Goal: Information Seeking & Learning: Learn about a topic

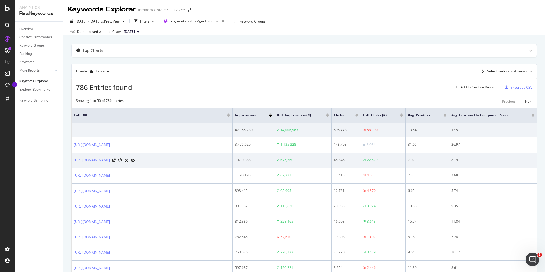
click at [207, 163] on div "[URL][DOMAIN_NAME]" at bounding box center [152, 160] width 156 height 6
click at [116, 162] on icon at bounding box center [113, 159] width 3 height 3
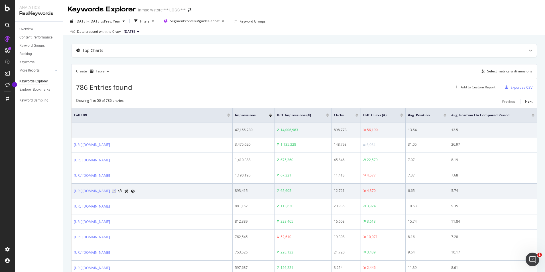
click at [116, 193] on icon at bounding box center [113, 190] width 3 height 3
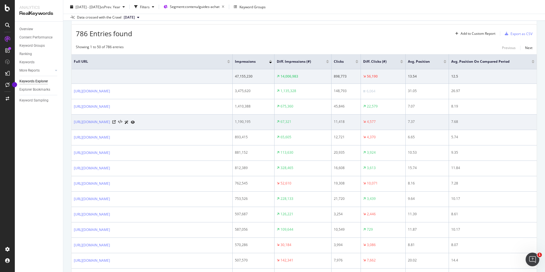
scroll to position [57, 0]
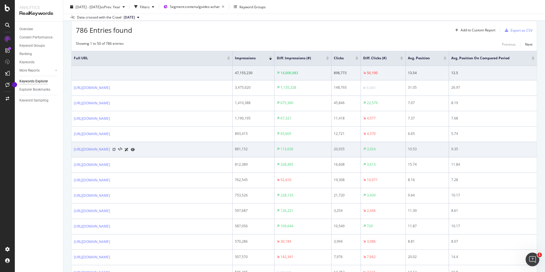
click at [116, 151] on icon at bounding box center [113, 149] width 3 height 3
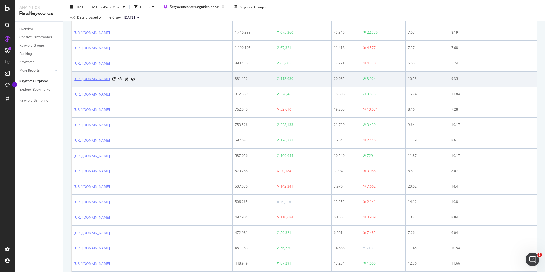
scroll to position [143, 0]
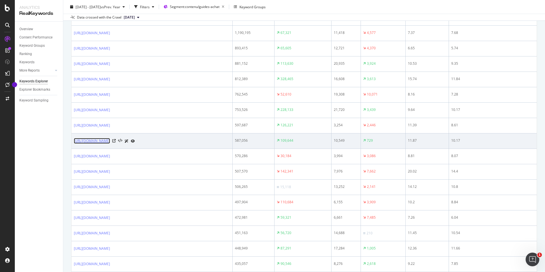
click at [110, 144] on link "[URL][DOMAIN_NAME]" at bounding box center [92, 141] width 36 height 6
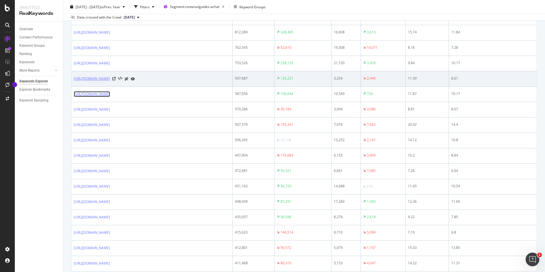
scroll to position [200, 0]
